Goal: Transaction & Acquisition: Purchase product/service

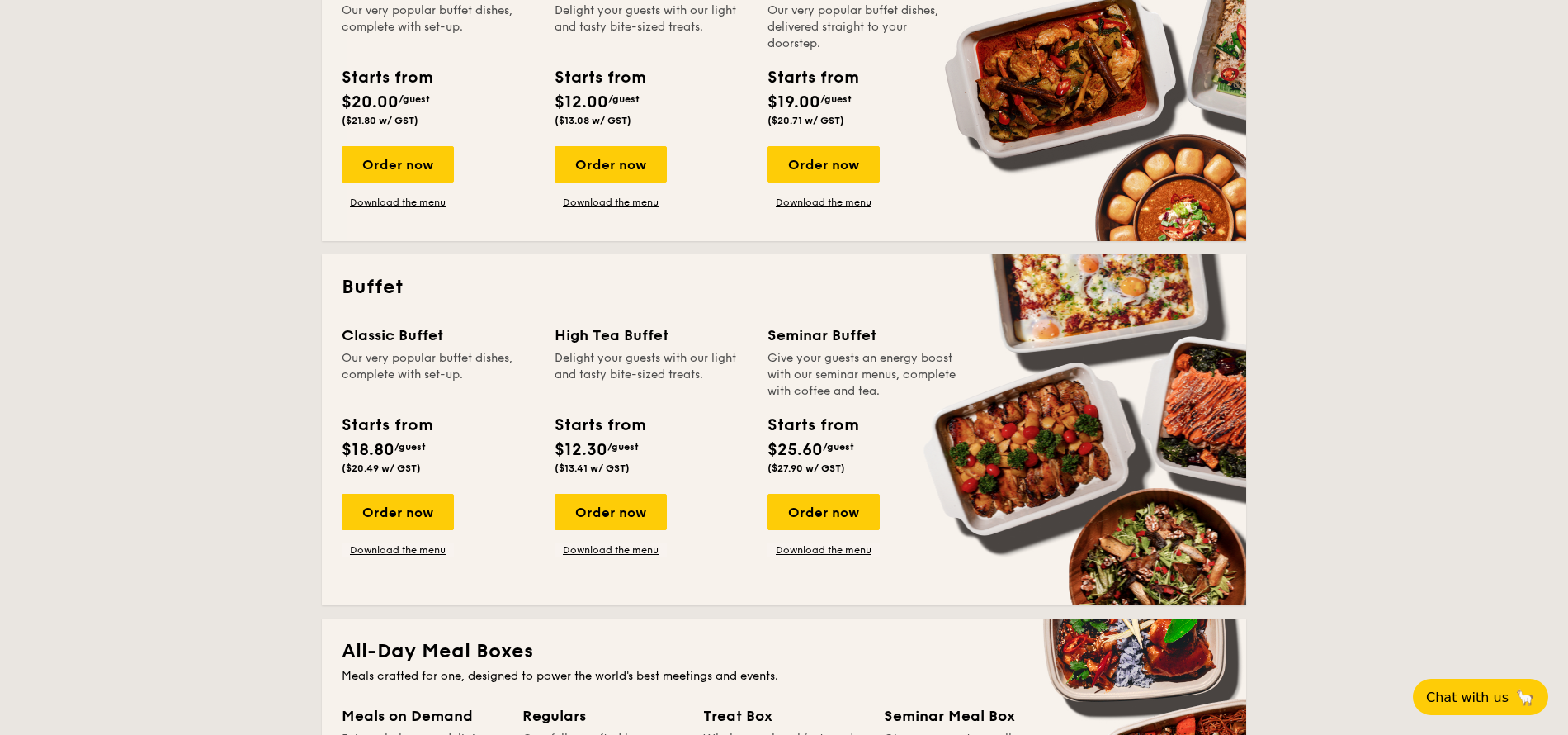
scroll to position [496, 0]
click at [612, 553] on link "Download the menu" at bounding box center [610, 549] width 113 height 13
click at [602, 514] on div "Order now" at bounding box center [610, 511] width 113 height 37
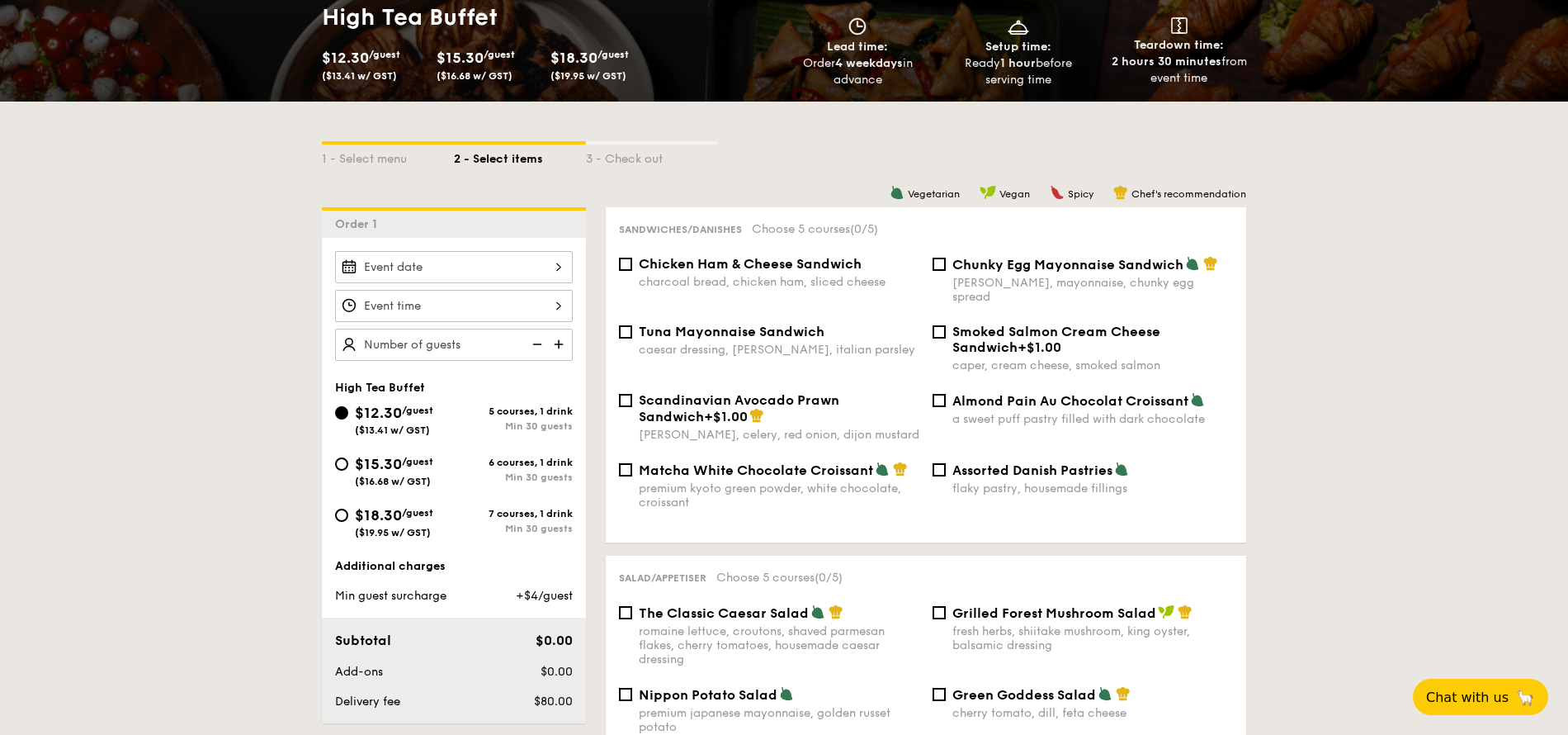
scroll to position [297, 0]
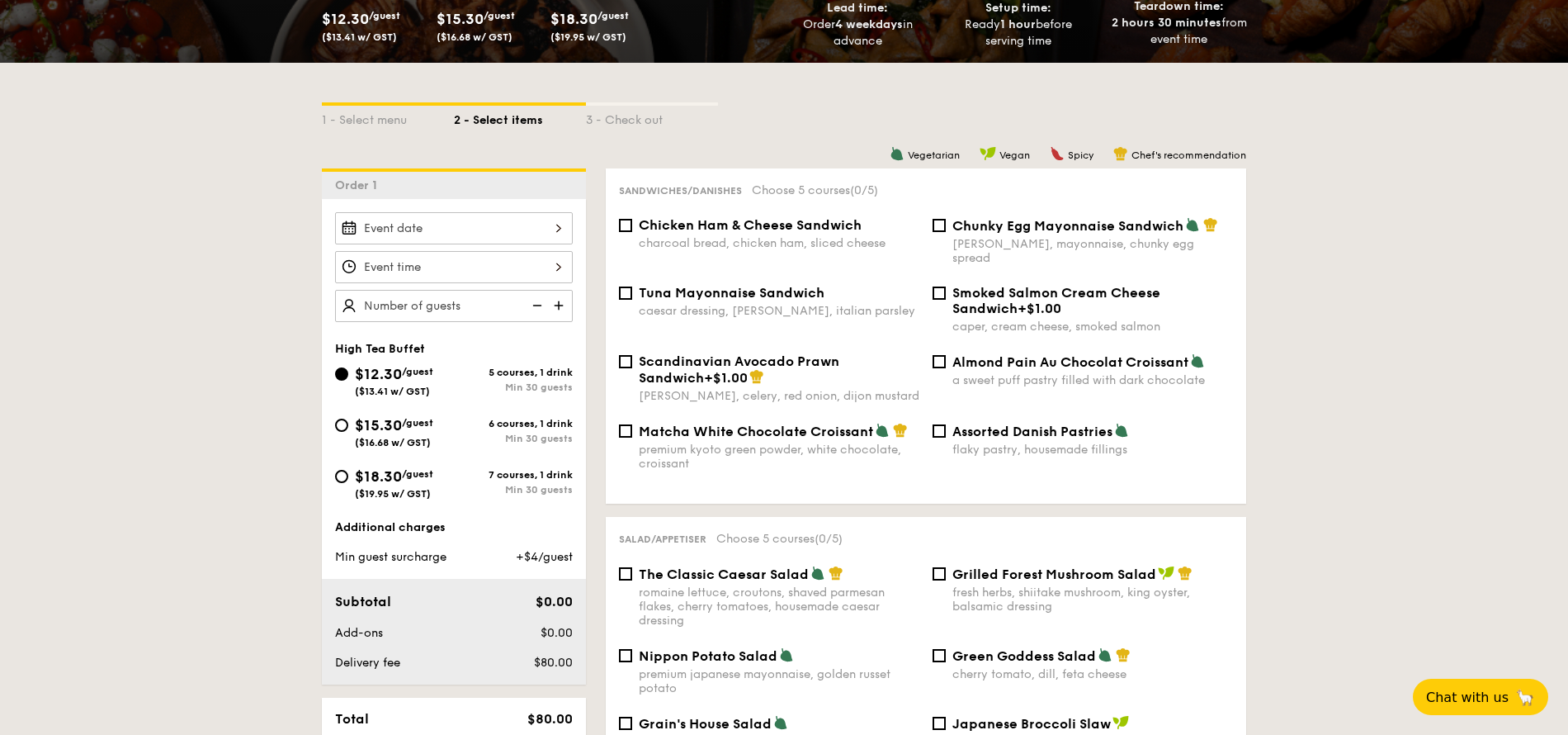
click at [376, 433] on span "$15.30" at bounding box center [377, 425] width 47 height 18
click at [348, 432] on input "$15.30 /guest ($16.68 w/ GST) 6 courses, 1 drink Min 30 guests" at bounding box center [342, 425] width 13 height 13
radio input "true"
click at [1010, 355] on span "Almond Pain Au Chocolat Croissant" at bounding box center [1071, 362] width 236 height 16
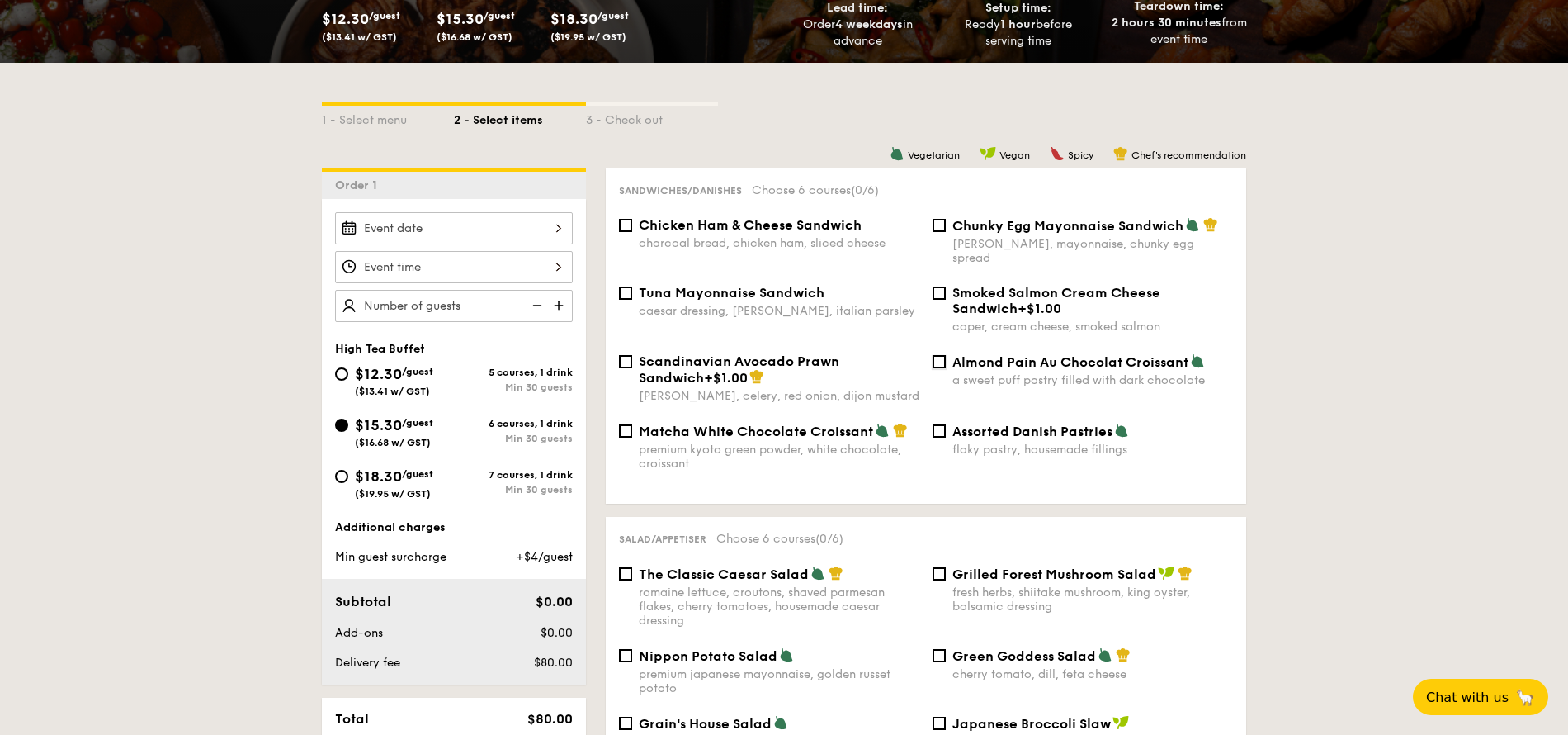
click at [946, 355] on input "Almond Pain Au Chocolat Croissant a sweet puff pastry filled with dark chocolate" at bounding box center [939, 361] width 13 height 13
checkbox input "true"
click at [941, 424] on input "Assorted Danish Pastries flaky pastry, housemade fillings" at bounding box center [939, 431] width 13 height 13
click at [940, 424] on input "Assorted Danish Pastries flaky pastry, housemade fillings" at bounding box center [939, 431] width 13 height 13
checkbox input "false"
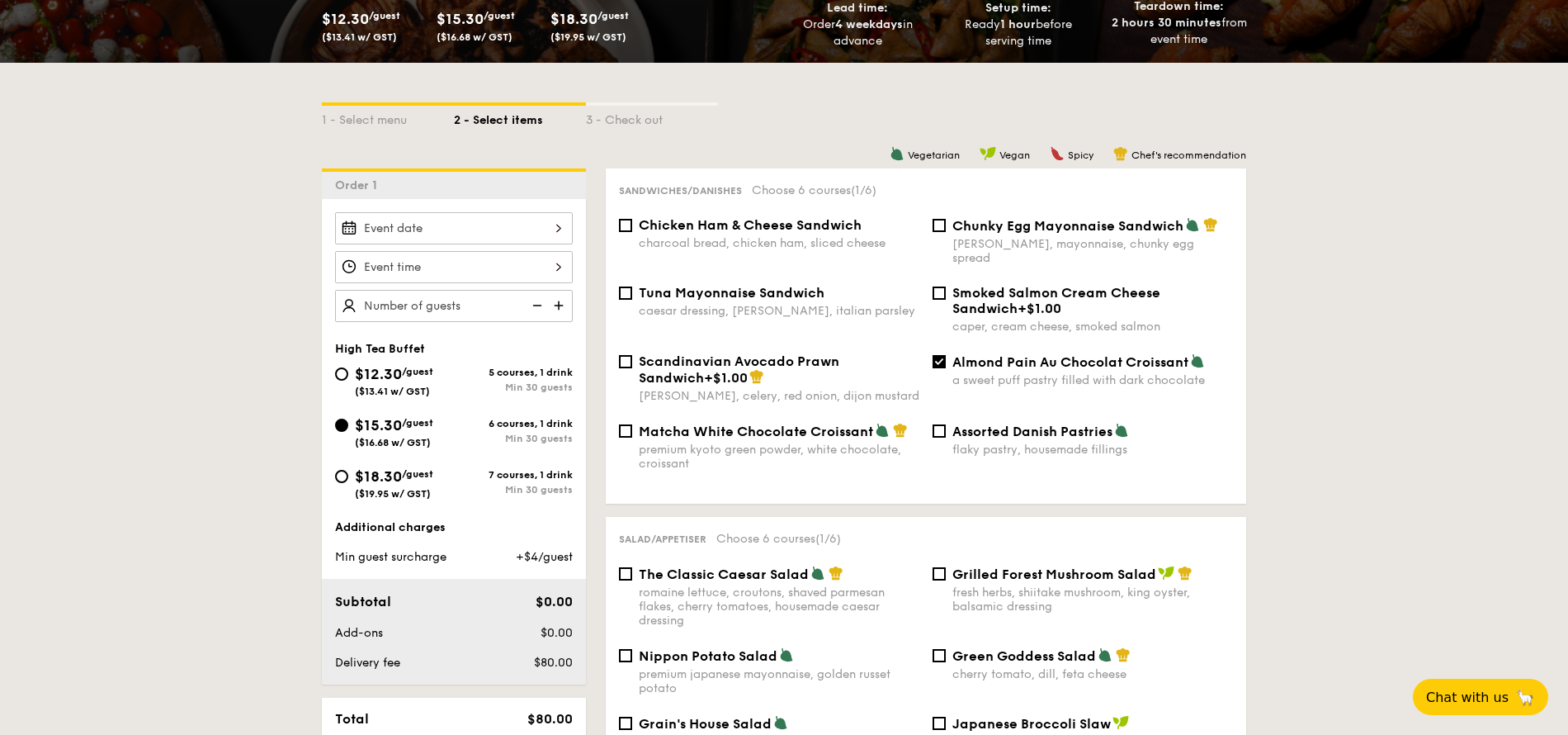
click at [717, 227] on span "Chicken Ham & Cheese Sandwich" at bounding box center [749, 225] width 223 height 16
click at [632, 227] on input "Chicken Ham & Cheese Sandwich charcoal bread, chicken ham, sliced cheese" at bounding box center [626, 225] width 13 height 13
checkbox input "true"
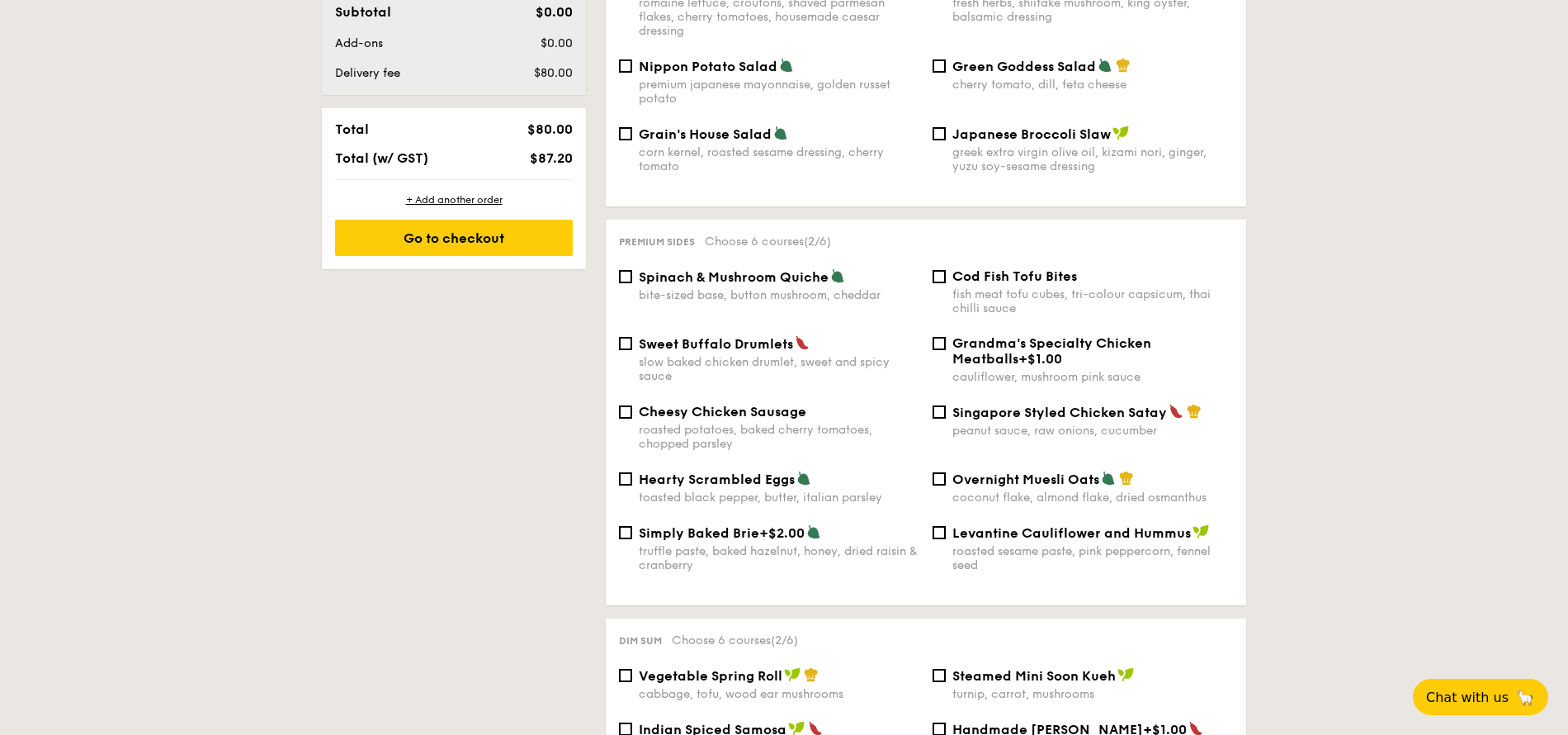
scroll to position [991, 0]
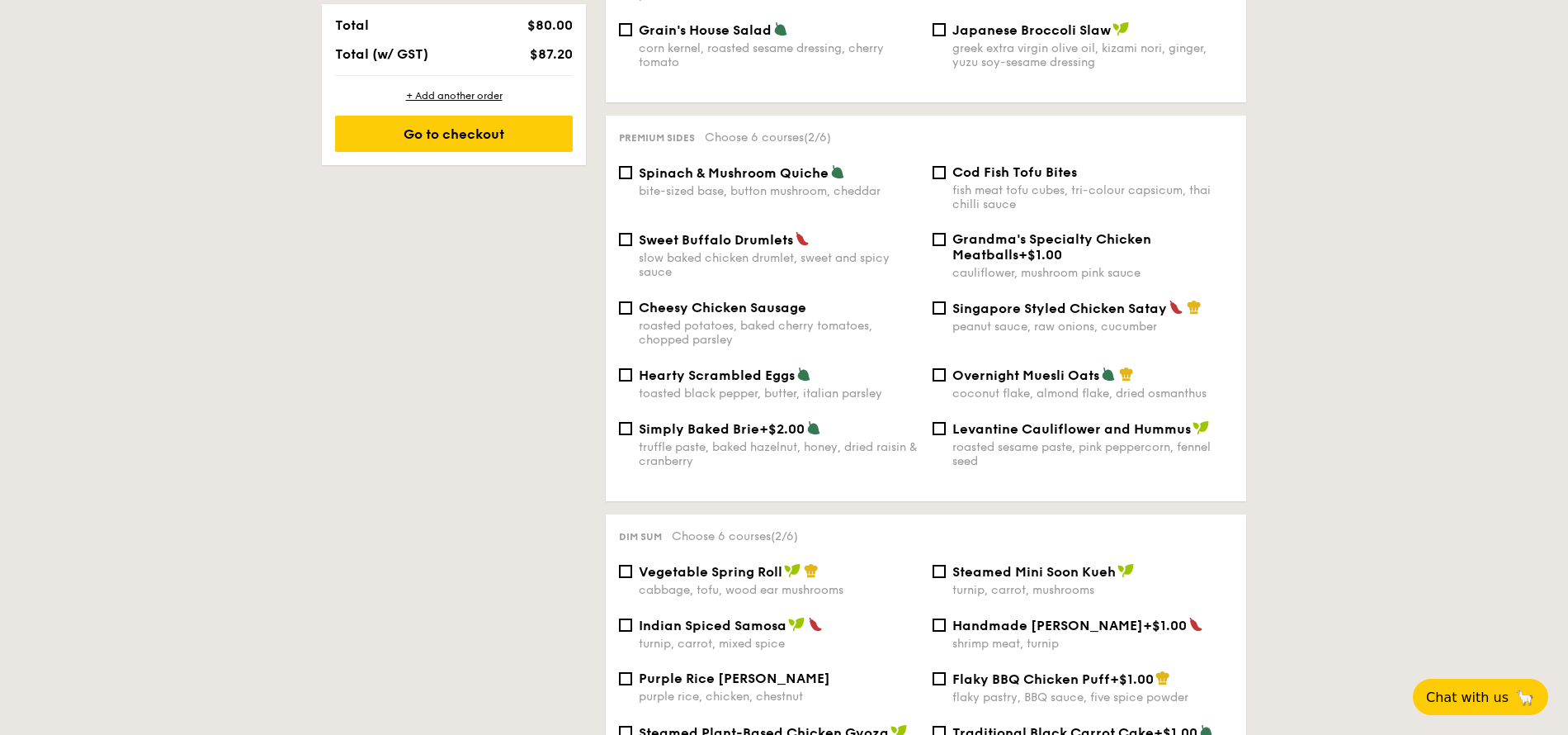
click at [1022, 302] on span "Singapore Styled Chicken Satay" at bounding box center [1060, 308] width 214 height 16
click at [946, 302] on input "Singapore Styled Chicken Satay peanut sauce, raw onions, cucumber" at bounding box center [939, 308] width 13 height 13
checkbox input "true"
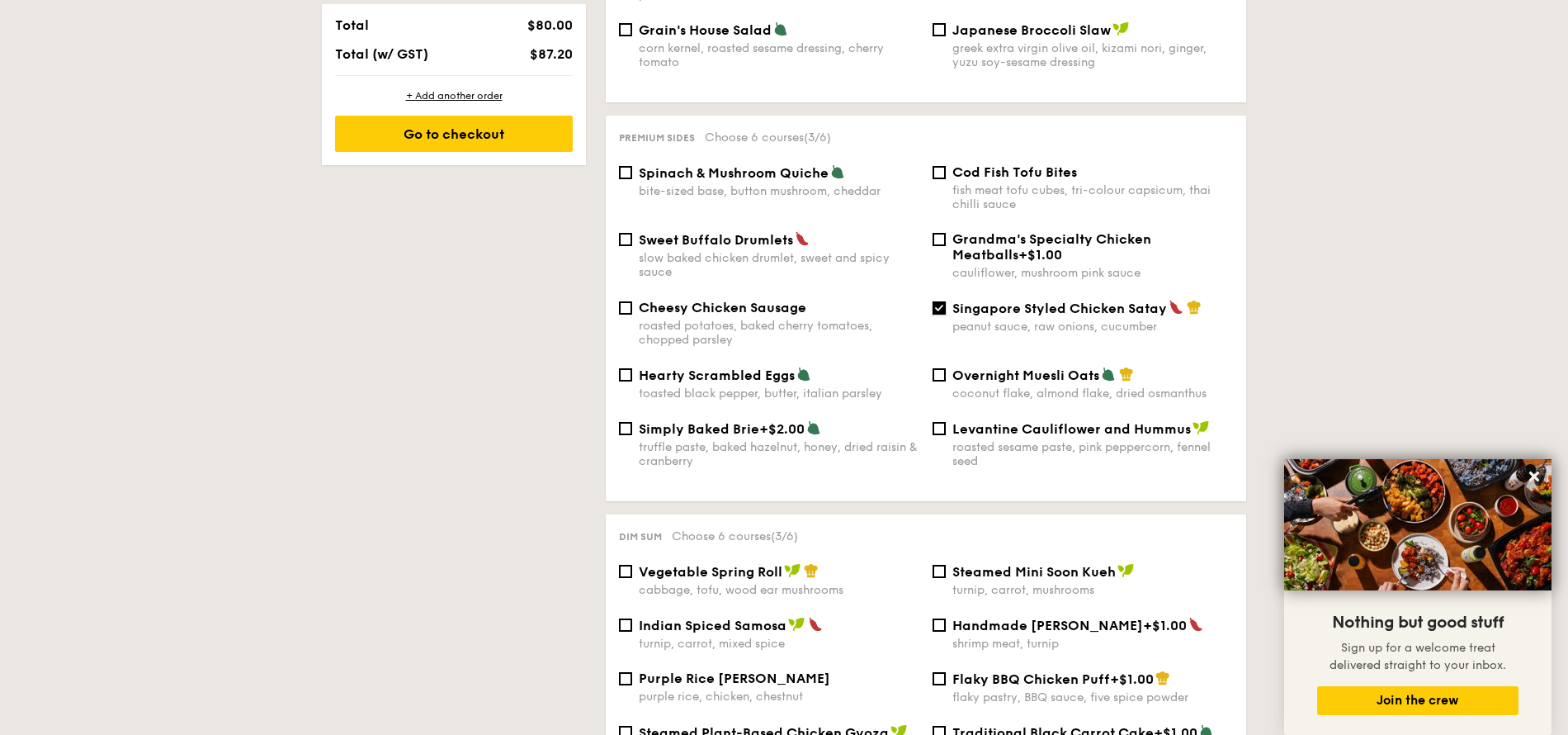
scroll to position [1090, 0]
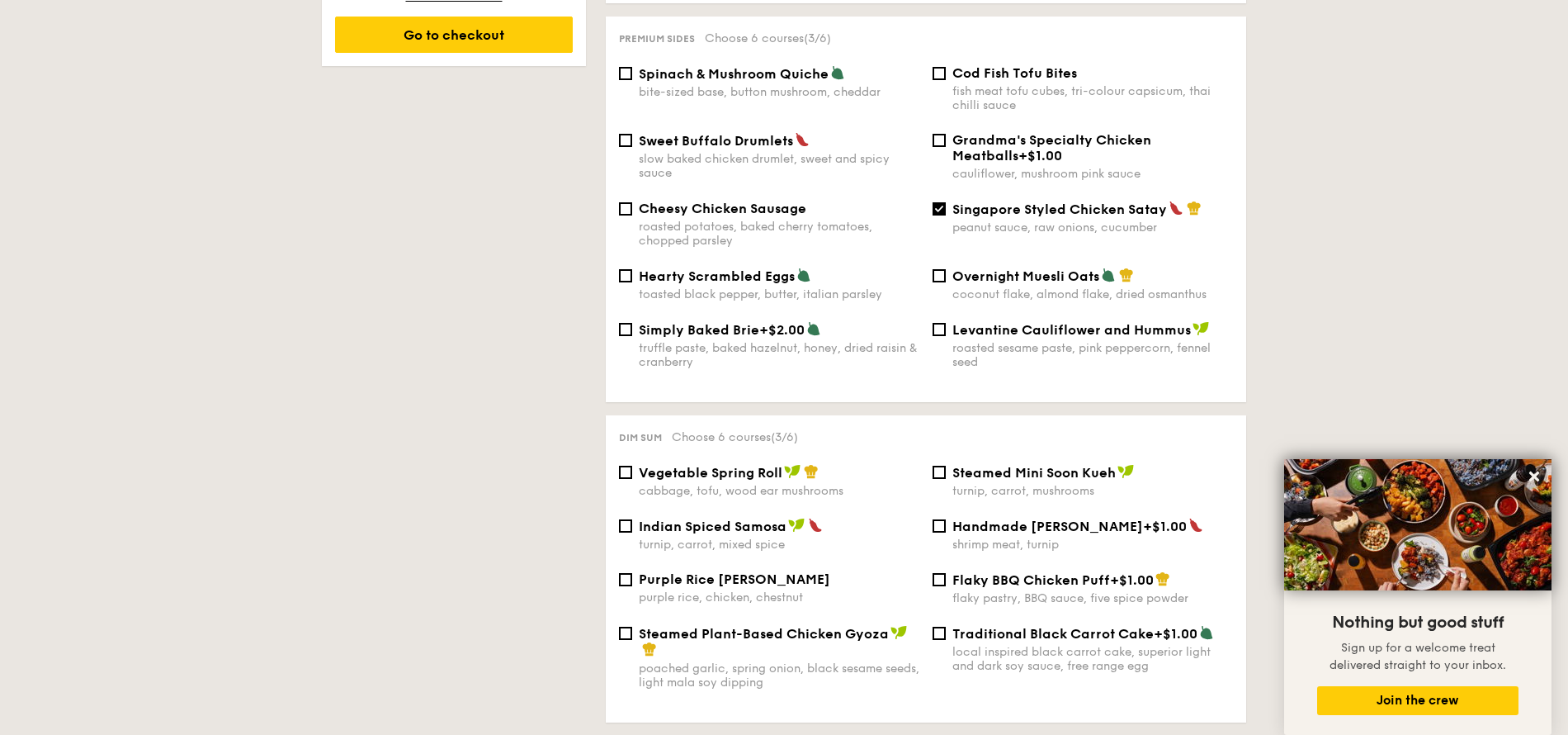
click at [737, 465] on span "Vegetable Spring Roll" at bounding box center [710, 472] width 144 height 16
click at [632, 466] on input "Vegetable Spring Roll cabbage, tofu, wood ear mushrooms" at bounding box center [626, 472] width 13 height 13
checkbox input "true"
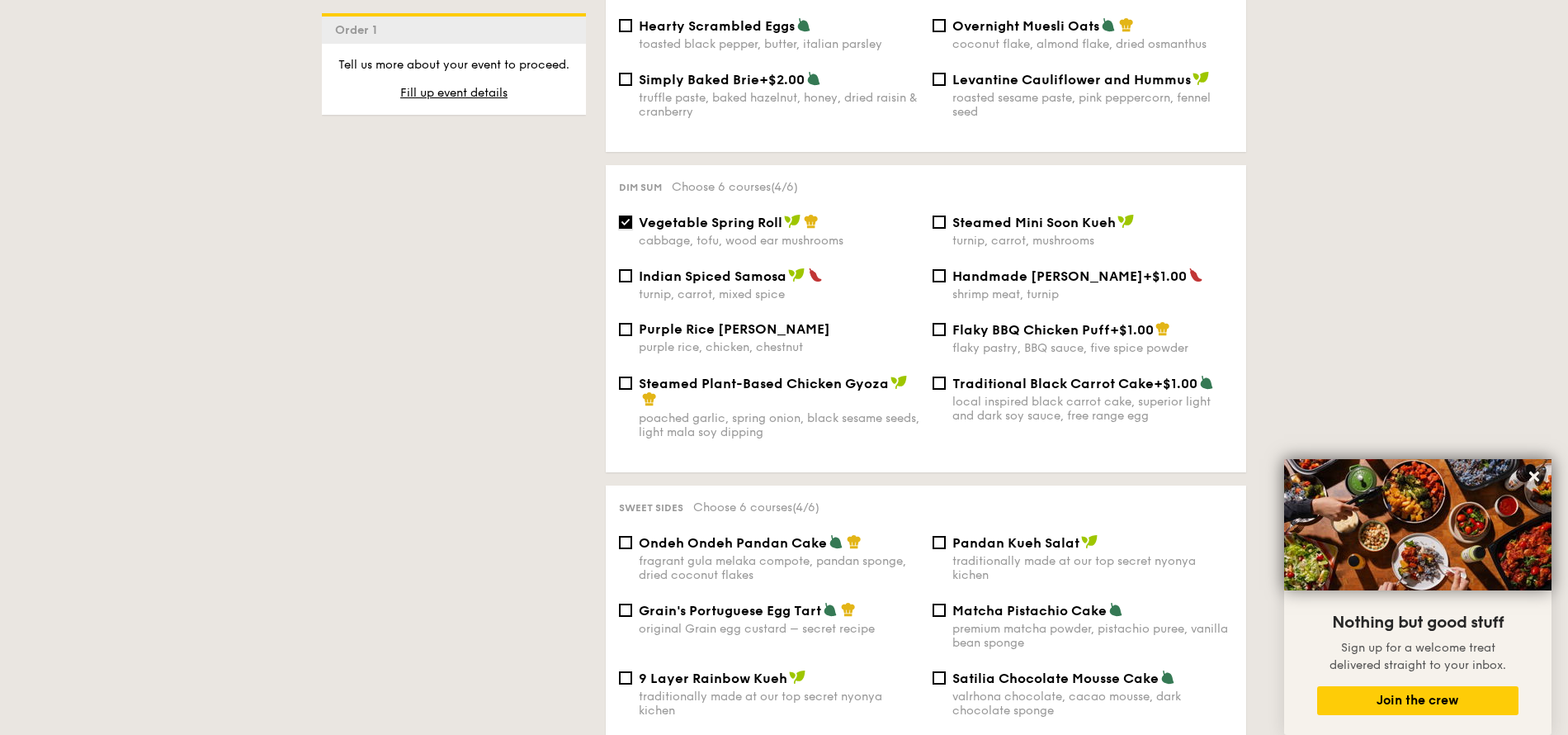
scroll to position [1486, 0]
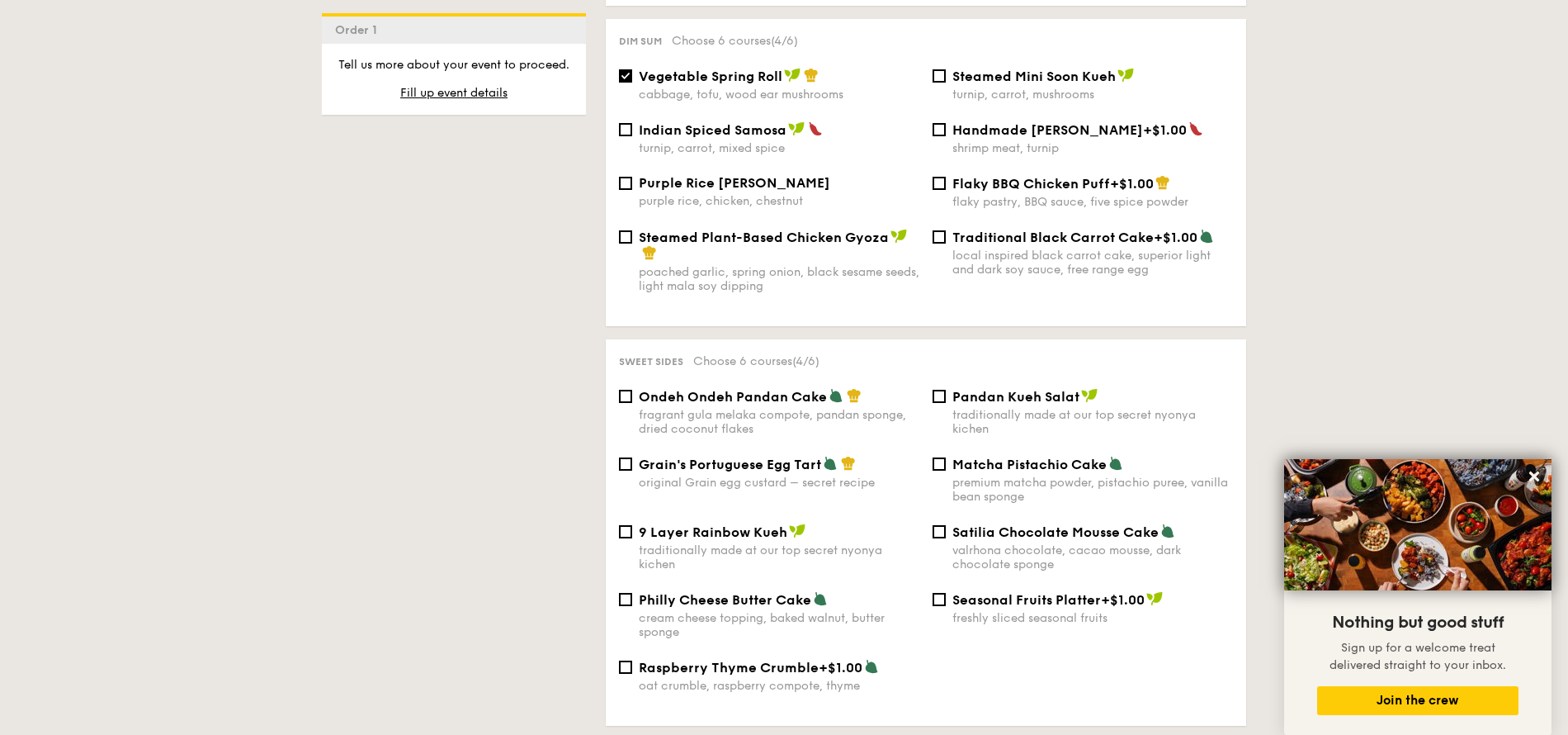
click at [1008, 524] on span "Satilia Chocolate Mousse Cake" at bounding box center [1055, 532] width 206 height 16
click at [946, 525] on input "Satilia Chocolate Mousse Cake valrhona chocolate, cacao mousse, dark chocolate …" at bounding box center [939, 532] width 13 height 13
checkbox input "true"
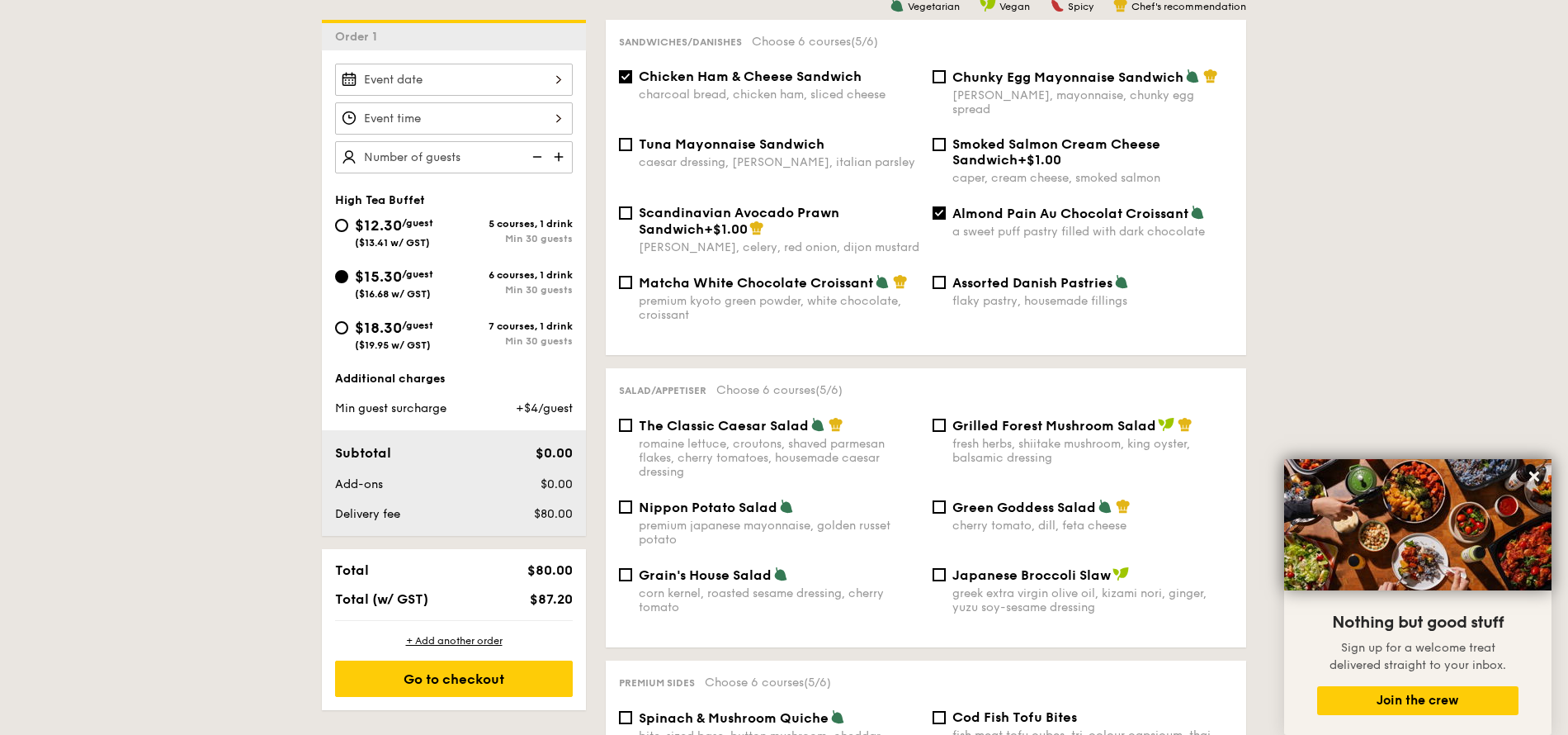
scroll to position [396, 0]
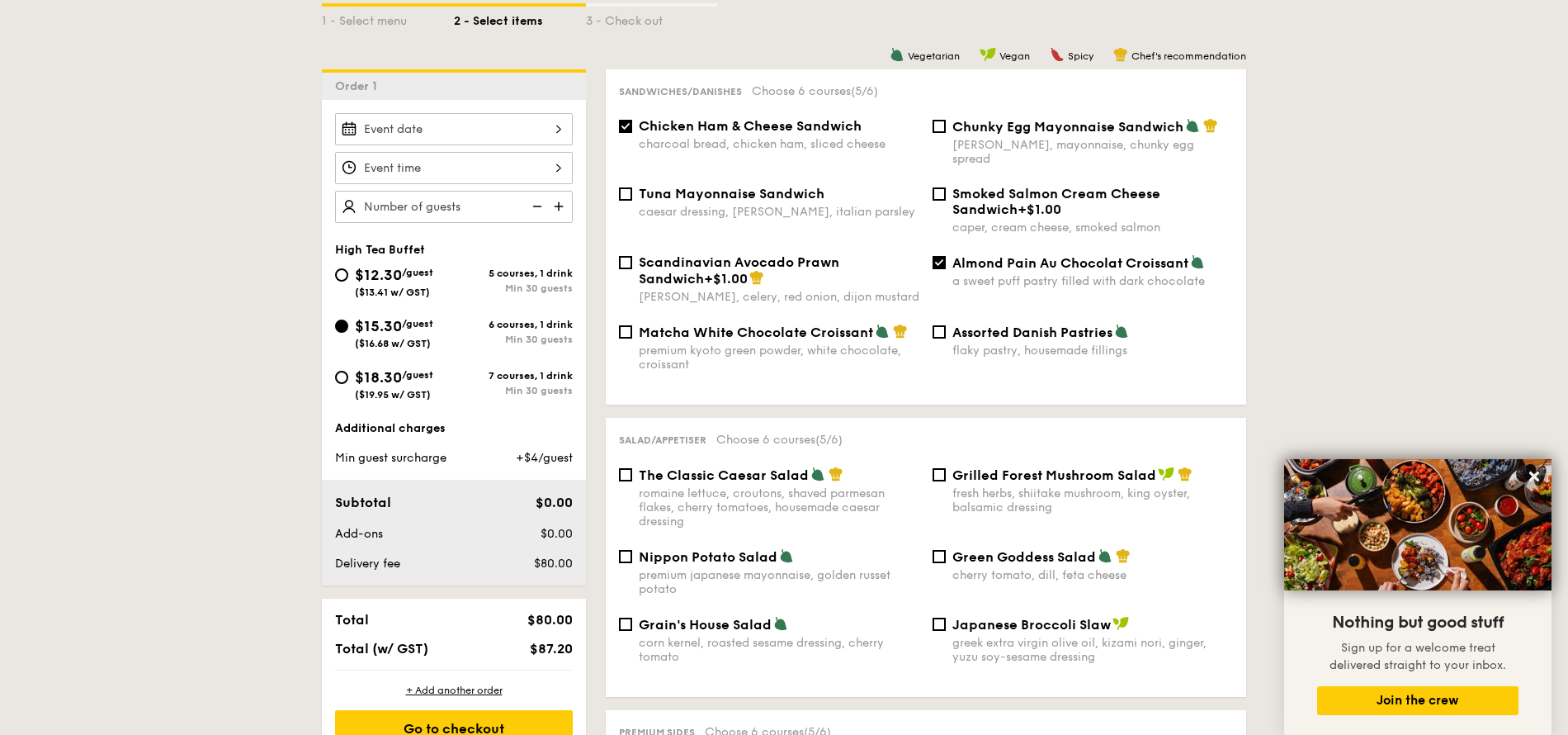
click at [729, 186] on span "Tuna Mayonnaise Sandwich" at bounding box center [731, 193] width 186 height 16
click at [632, 188] on input "Tuna Mayonnaise Sandwich caesar dressing, [GEOGRAPHIC_DATA], italian parsley" at bounding box center [626, 194] width 13 height 13
checkbox input "true"
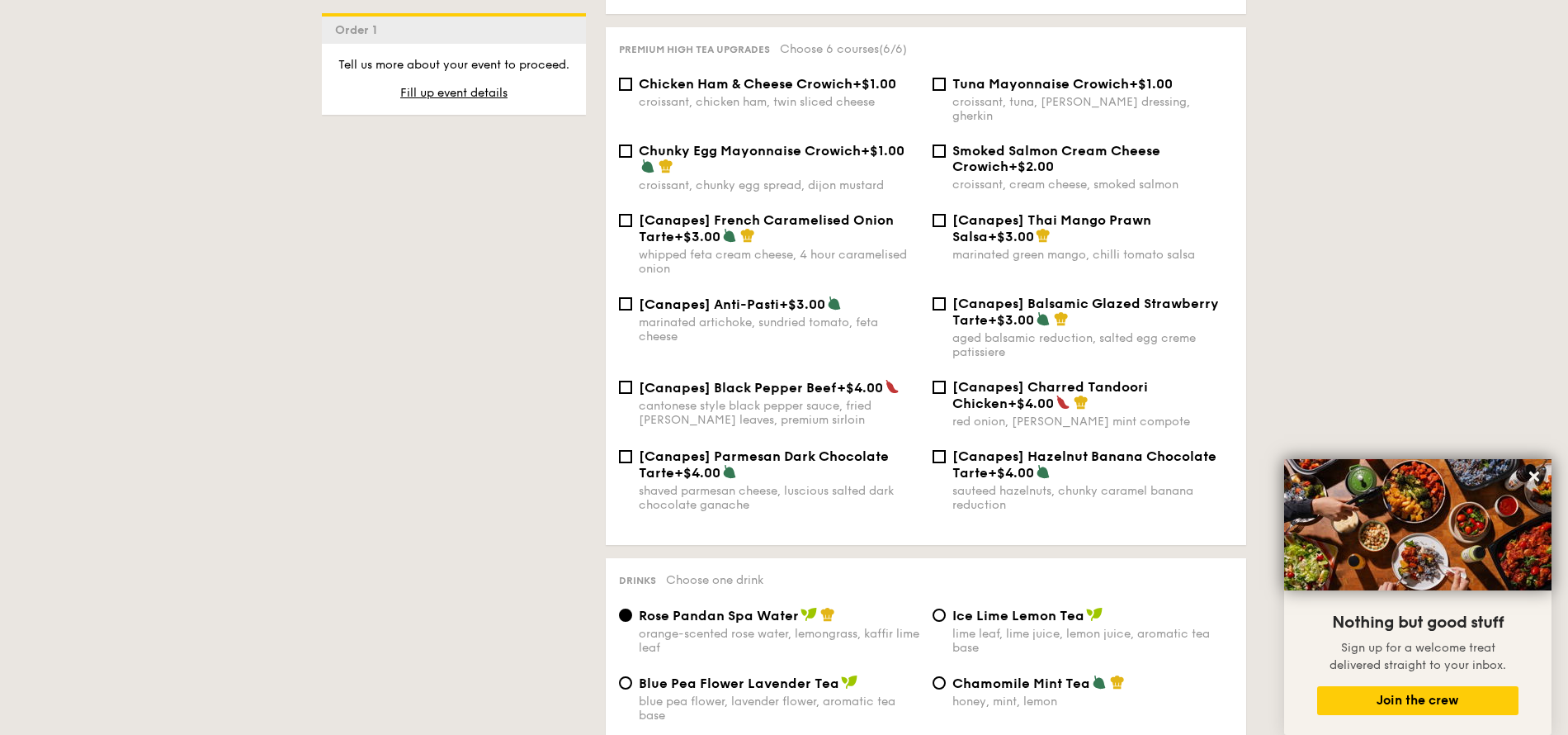
scroll to position [2477, 0]
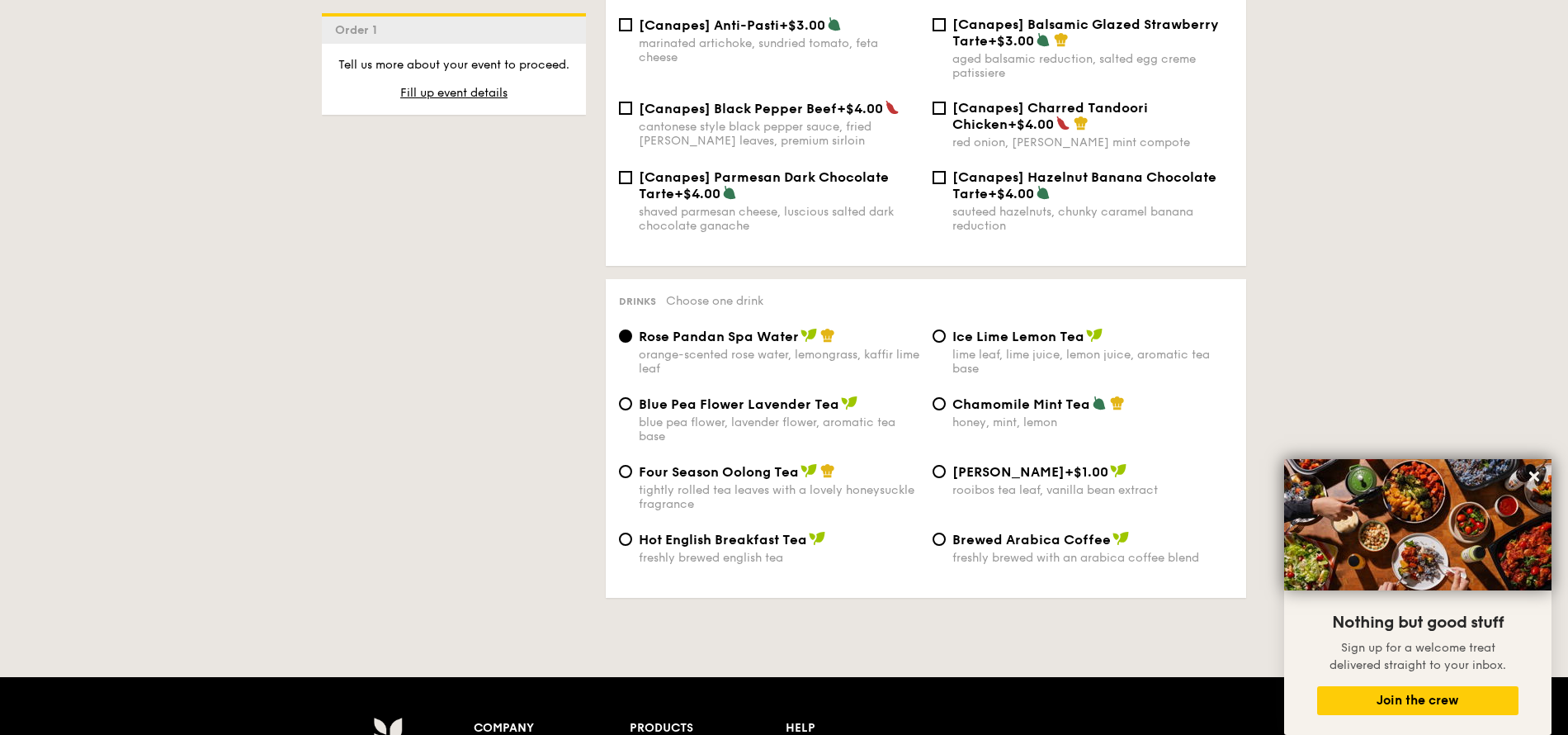
click at [1021, 329] on span "Ice Lime Lemon Tea" at bounding box center [1018, 336] width 132 height 16
click at [946, 329] on input "Ice Lime Lemon Tea lime leaf, lime juice, lemon juice, aromatic tea base" at bounding box center [939, 335] width 13 height 13
radio input "true"
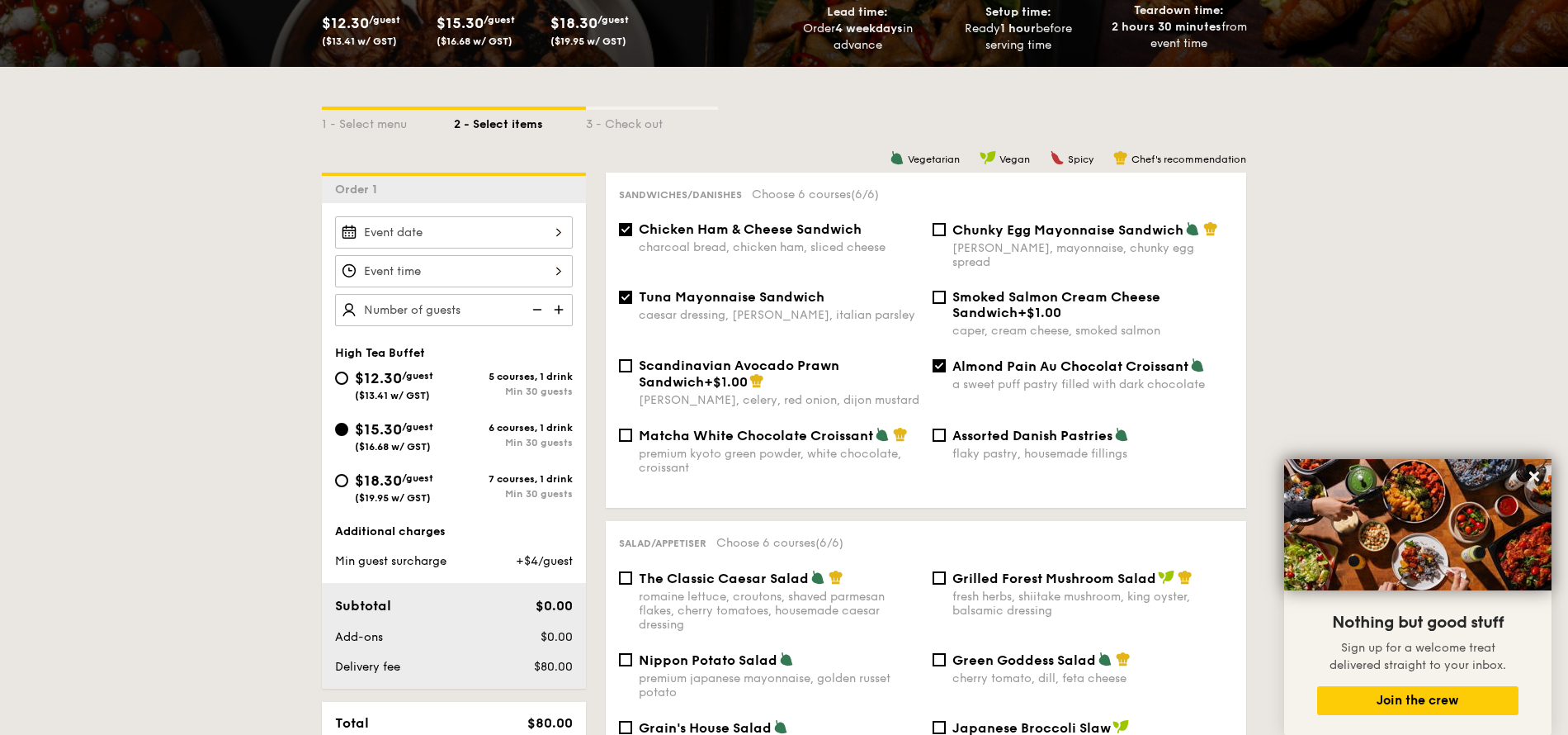
scroll to position [297, 0]
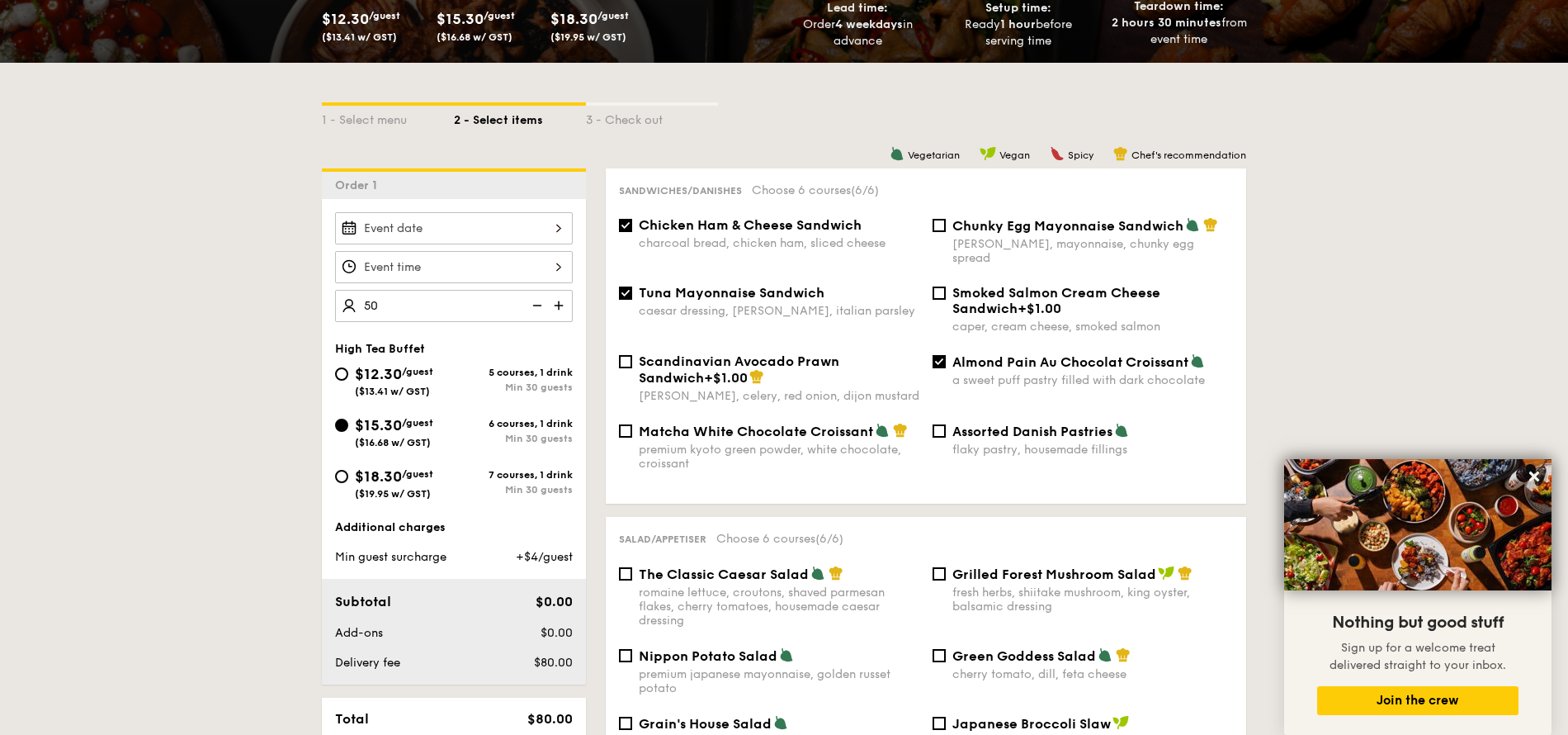
click at [434, 227] on div at bounding box center [453, 228] width 237 height 32
type input "50 guests"
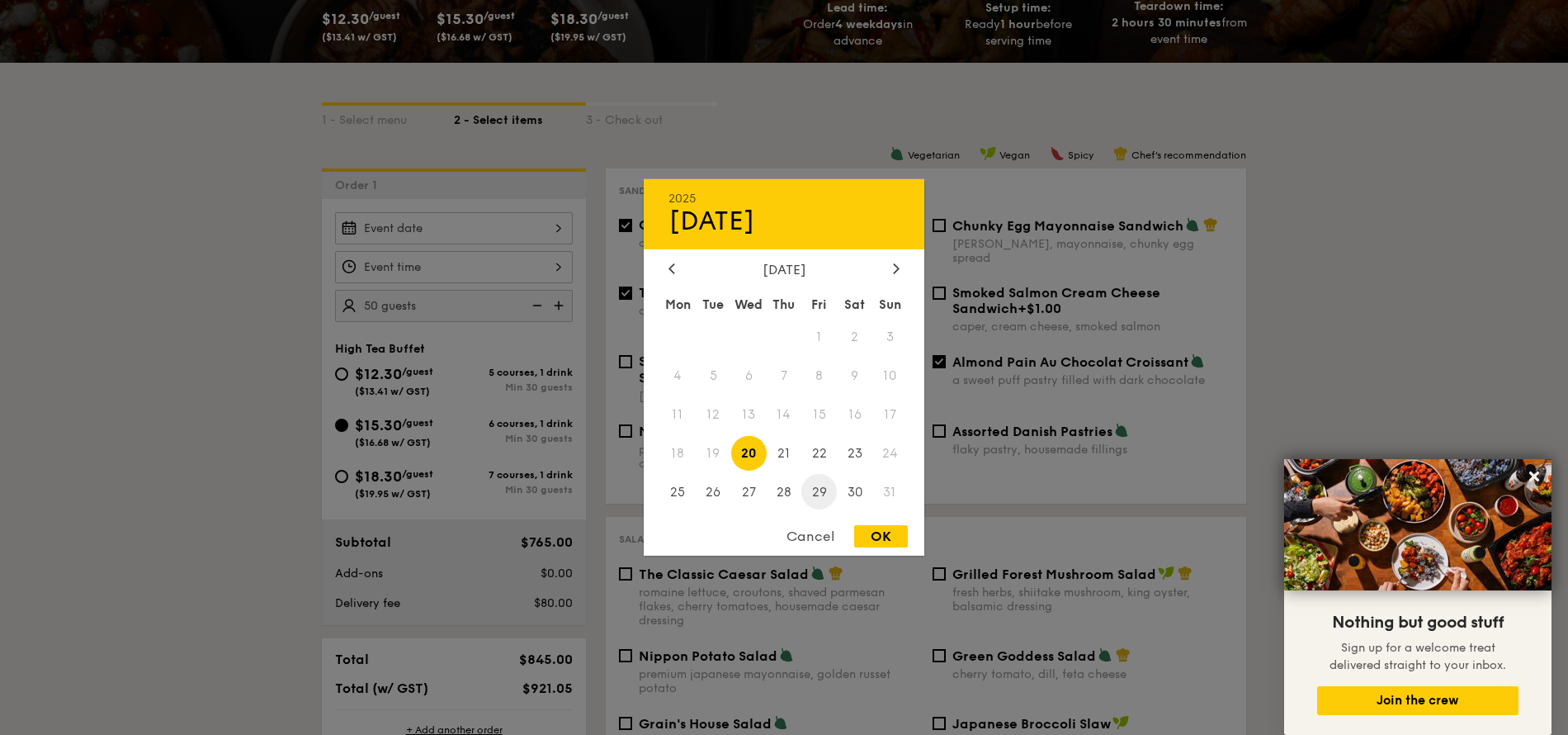
click at [824, 496] on span "29" at bounding box center [819, 491] width 36 height 36
click at [877, 538] on div "OK" at bounding box center [881, 536] width 54 height 22
type input "[DATE]"
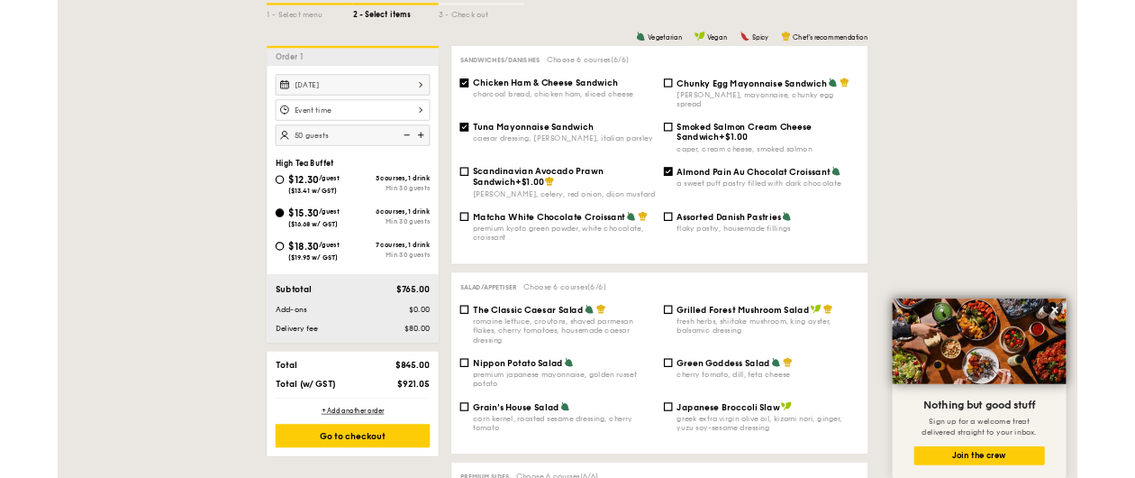
scroll to position [541, 0]
